Goal: Task Accomplishment & Management: Complete application form

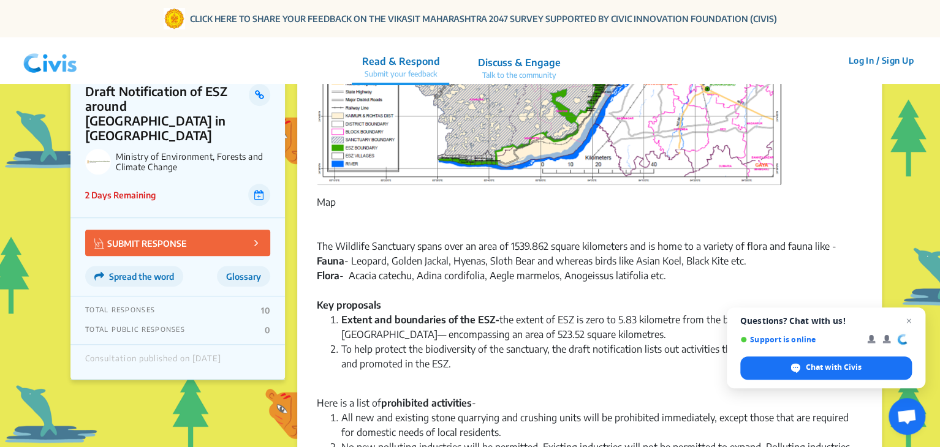
scroll to position [490, 0]
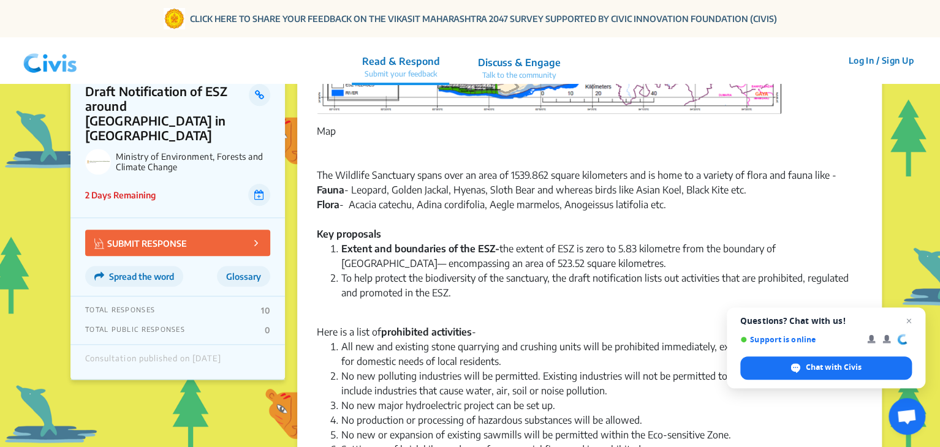
click at [151, 236] on p "SUBMIT RESPONSE" at bounding box center [140, 243] width 93 height 14
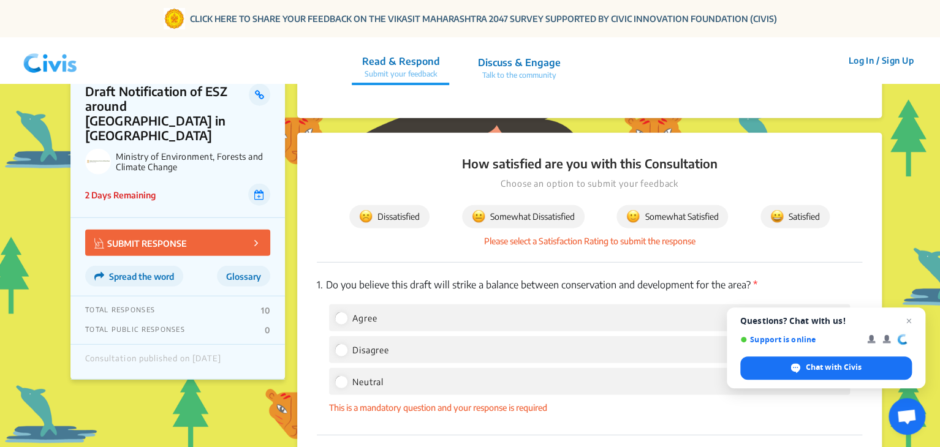
scroll to position [1516, 0]
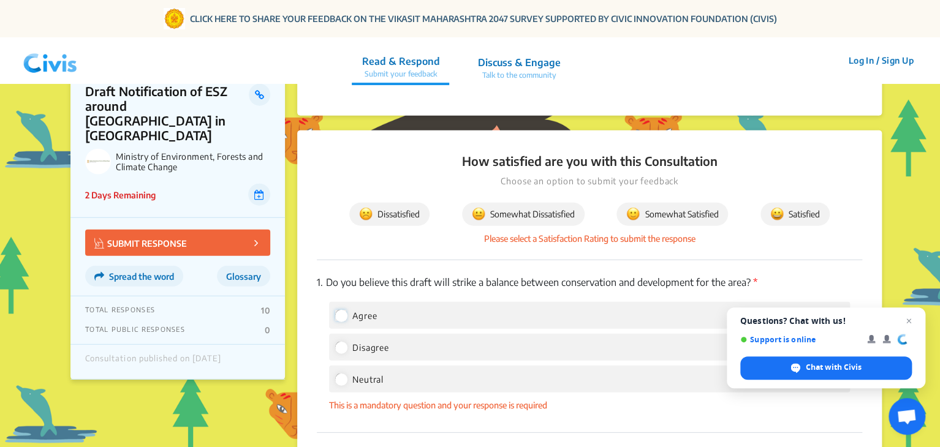
click at [346, 310] on input "Agree" at bounding box center [340, 315] width 11 height 11
radio input "true"
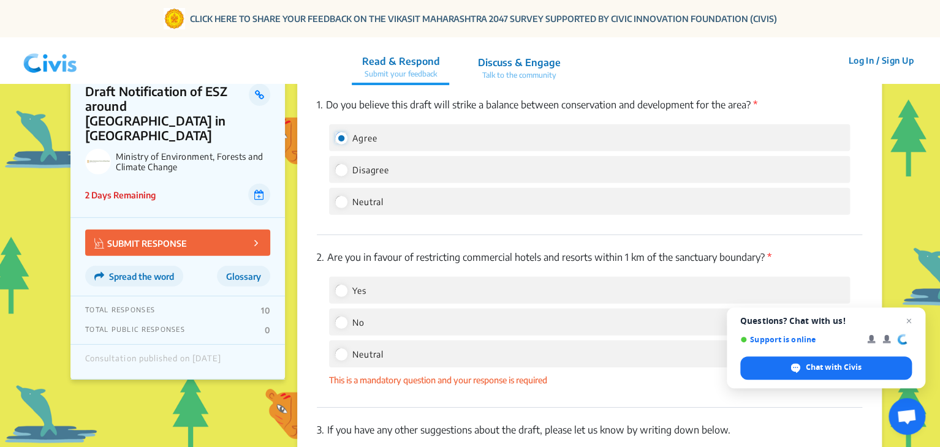
scroll to position [1700, 0]
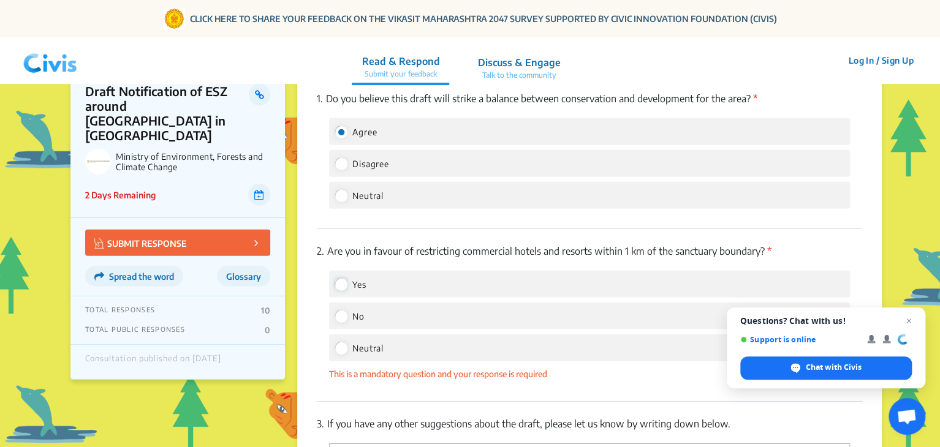
click at [346, 279] on input "Yes" at bounding box center [340, 284] width 11 height 11
radio input "true"
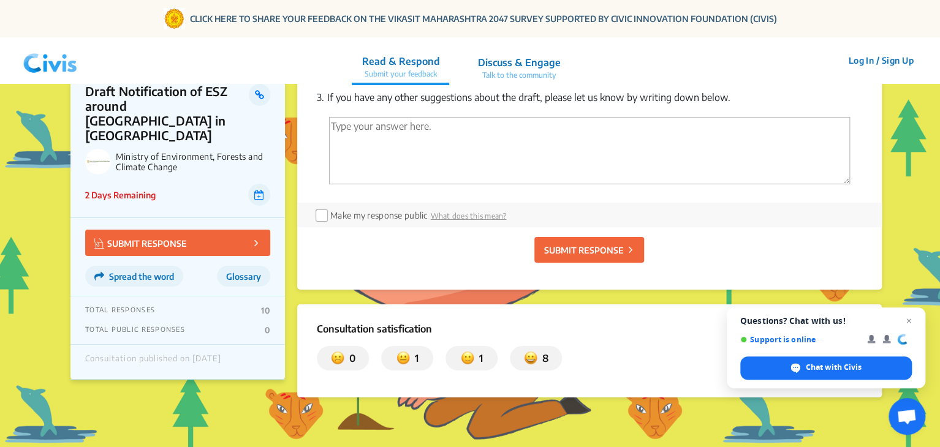
scroll to position [2067, 0]
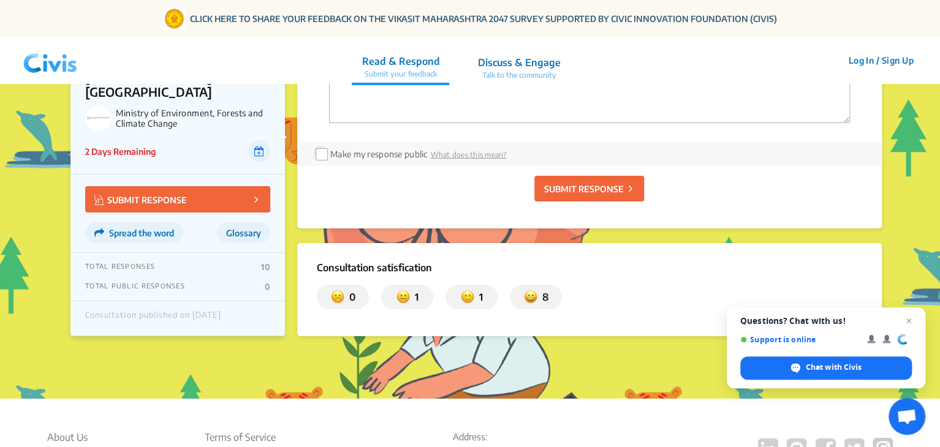
click at [324, 148] on input "checkbox" at bounding box center [321, 153] width 10 height 10
checkbox input "true"
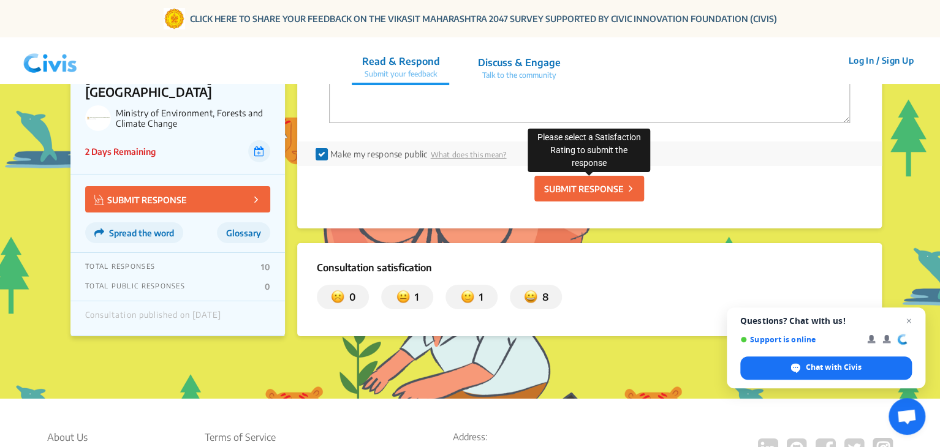
click at [557, 183] on p "SUBMIT RESPONSE" at bounding box center [584, 189] width 80 height 13
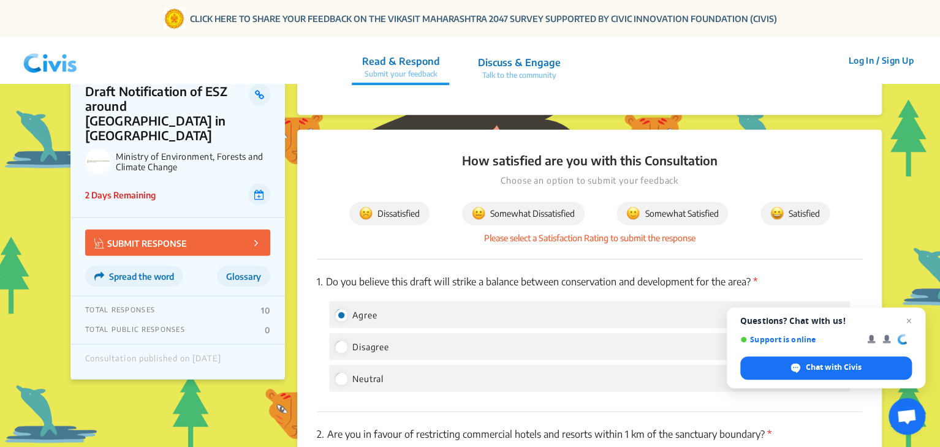
scroll to position [1516, 0]
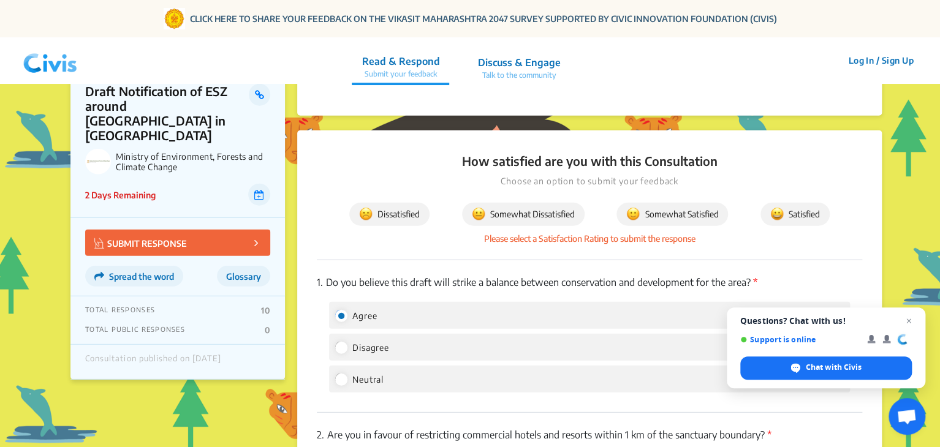
click at [781, 208] on img at bounding box center [776, 214] width 13 height 13
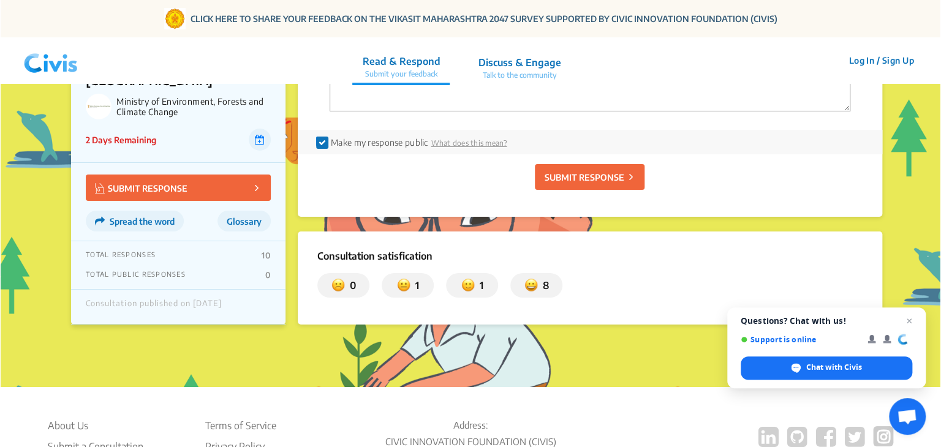
scroll to position [2059, 0]
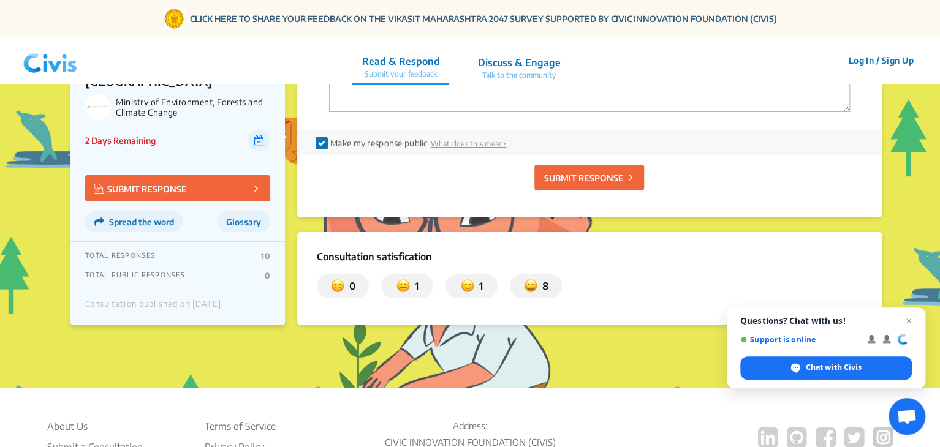
click at [577, 172] on p "SUBMIT RESPONSE" at bounding box center [584, 178] width 80 height 13
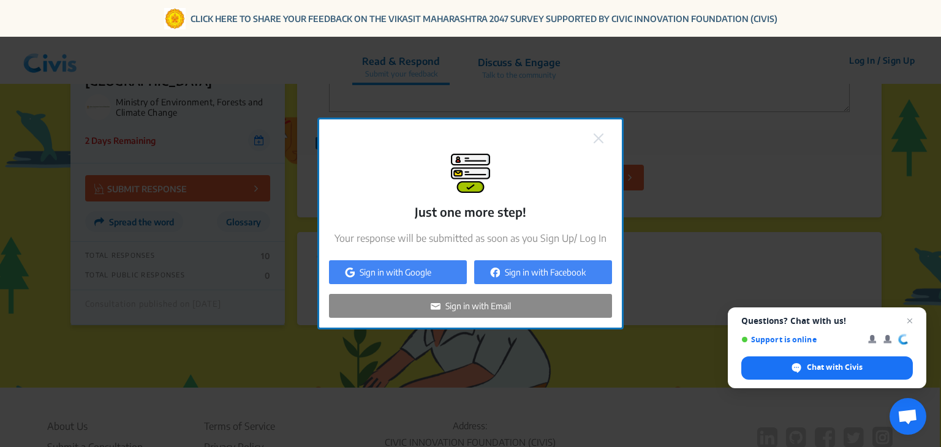
click at [476, 307] on p "Sign in with Email" at bounding box center [479, 306] width 66 height 13
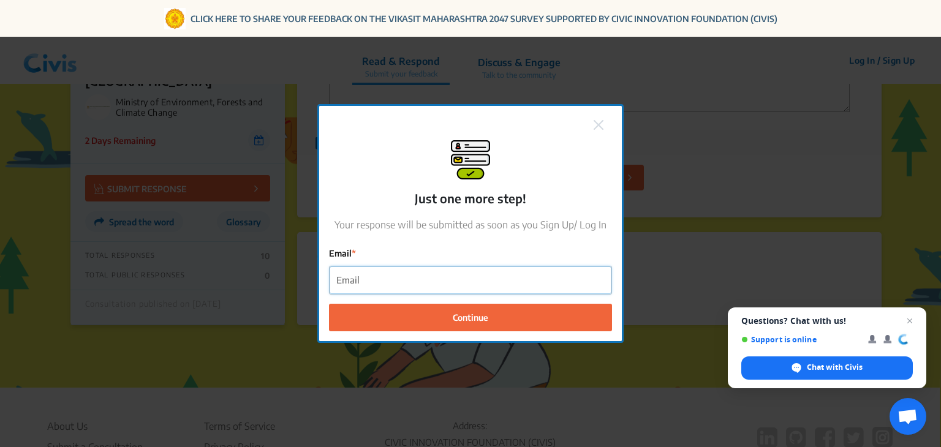
click at [363, 280] on input "Email" at bounding box center [471, 281] width 282 height 28
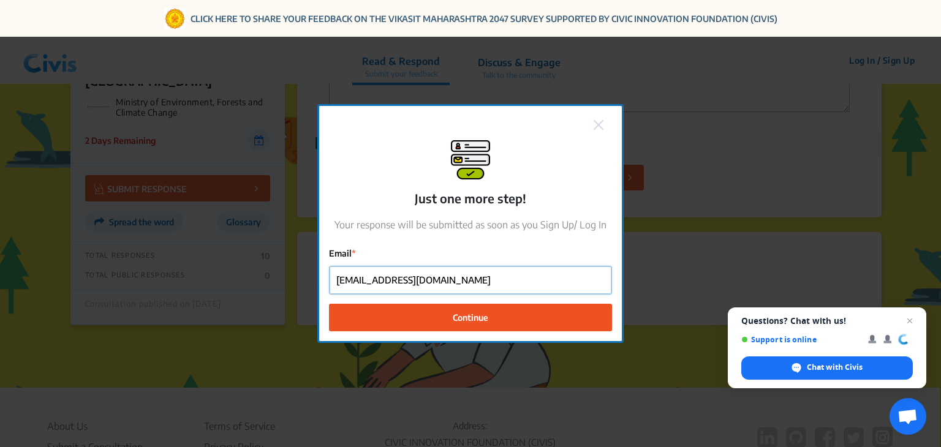
type input "[EMAIL_ADDRESS][DOMAIN_NAME]"
click at [446, 313] on button "Continue" at bounding box center [470, 317] width 283 height 28
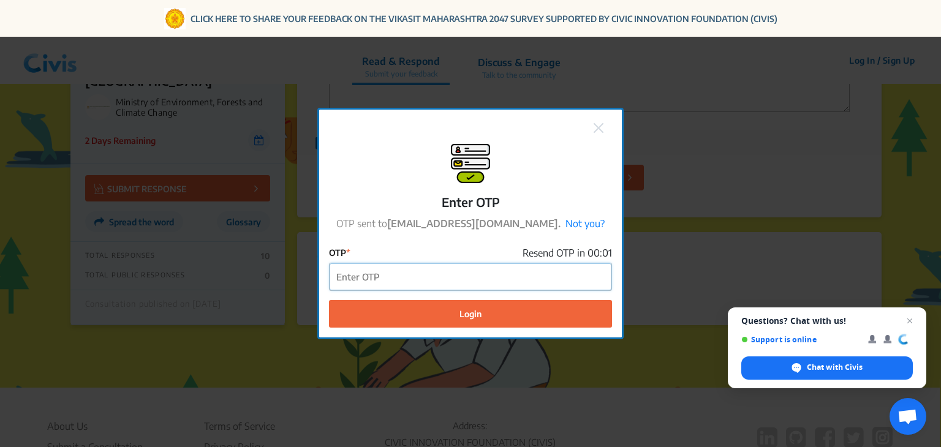
click at [404, 279] on input "OTP" at bounding box center [471, 278] width 282 height 28
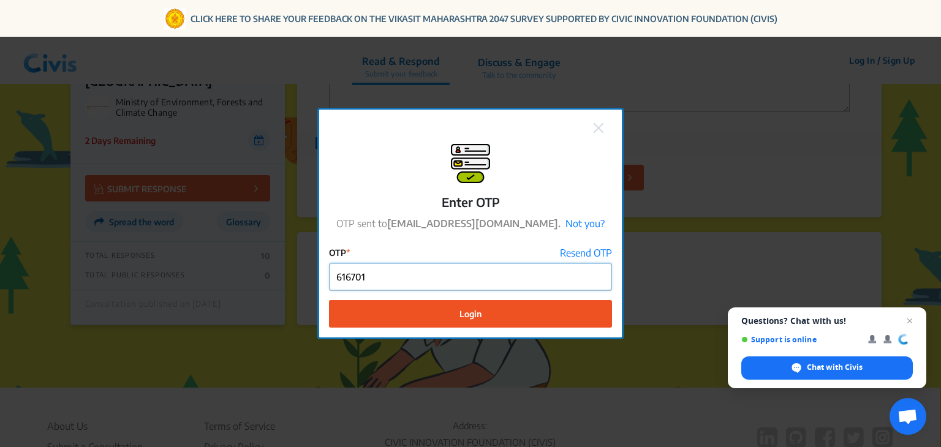
type input "616701"
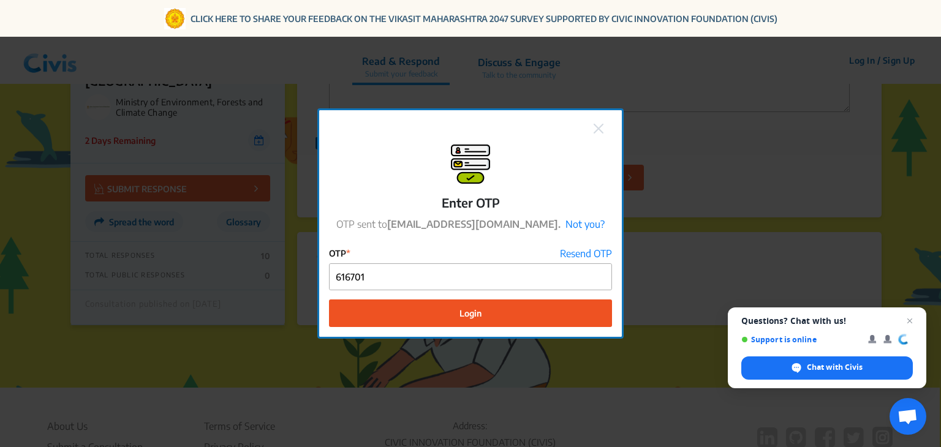
click at [493, 315] on button "Login" at bounding box center [470, 314] width 283 height 28
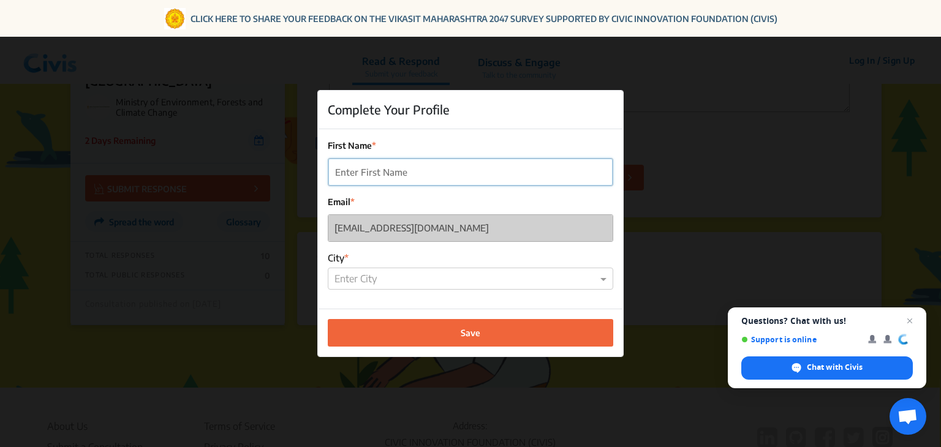
click at [374, 175] on input "First Name" at bounding box center [471, 173] width 284 height 28
type input "Kunal"
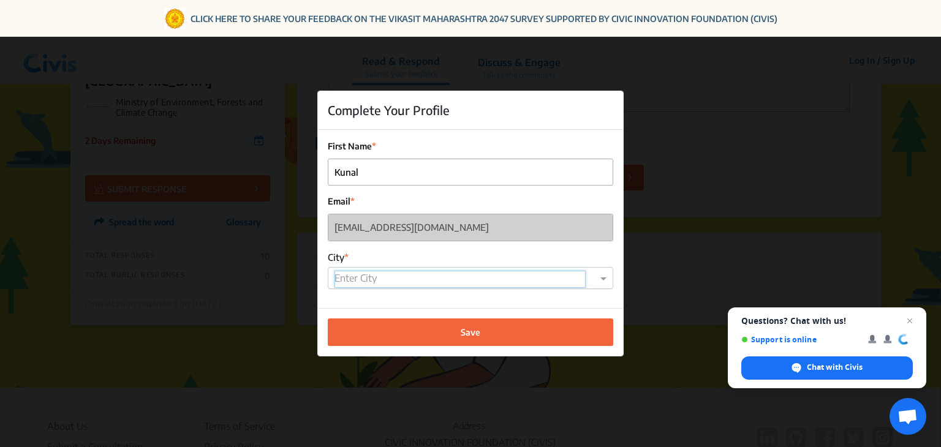
click at [352, 285] on input "text" at bounding box center [460, 279] width 251 height 17
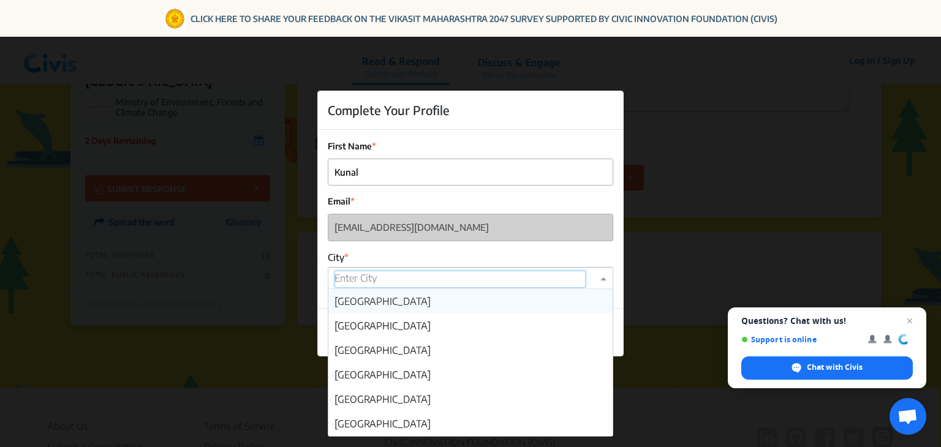
click at [360, 300] on span "[GEOGRAPHIC_DATA]" at bounding box center [383, 301] width 96 height 12
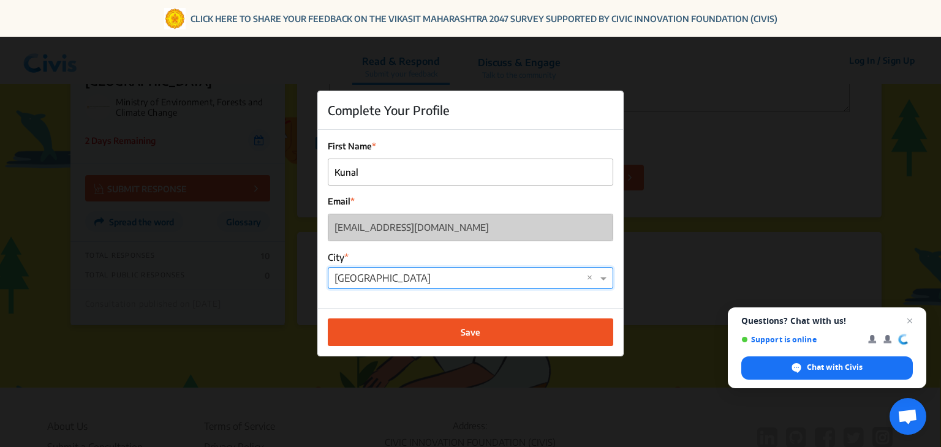
click at [397, 333] on button "Save" at bounding box center [471, 333] width 286 height 28
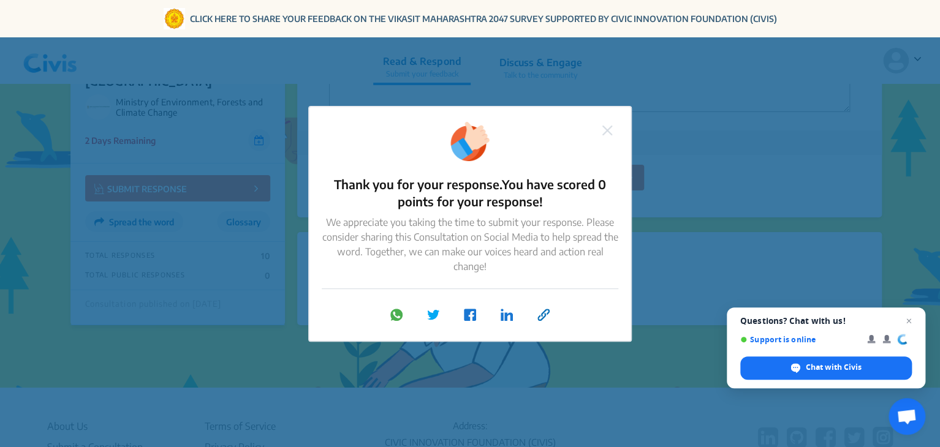
click at [610, 129] on img at bounding box center [608, 131] width 10 height 10
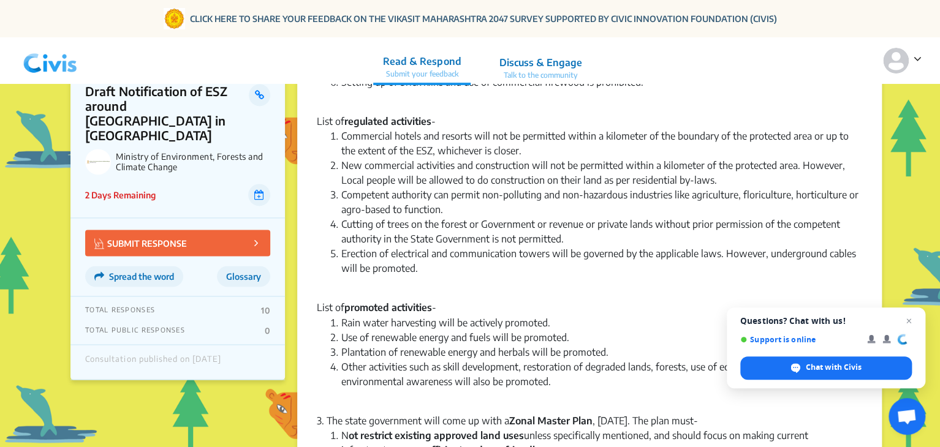
scroll to position [772, 0]
